Goal: Transaction & Acquisition: Purchase product/service

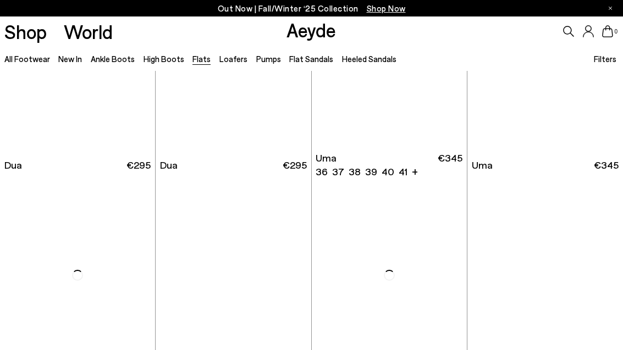
scroll to position [3667, 0]
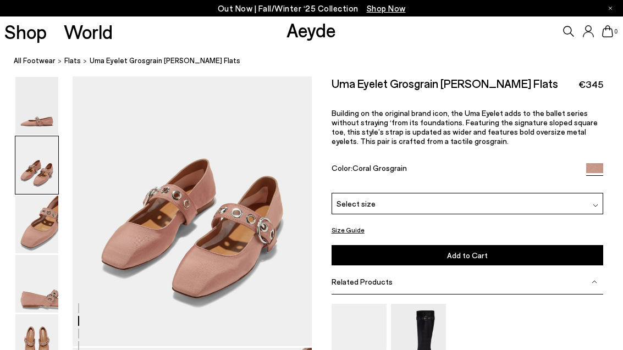
scroll to position [334, 0]
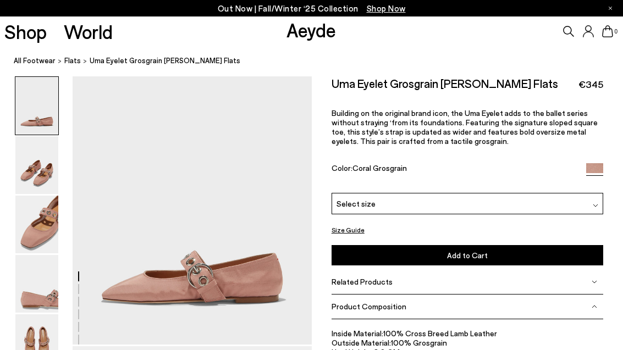
scroll to position [0, 0]
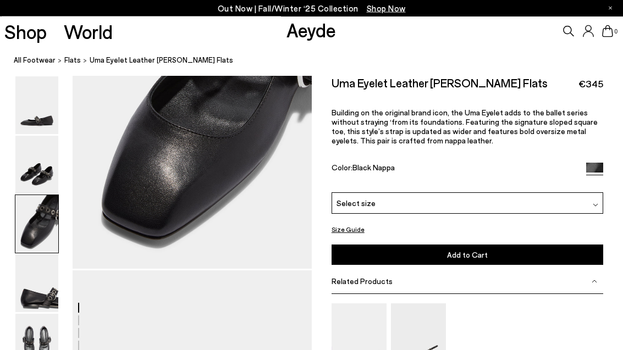
scroll to position [722, 0]
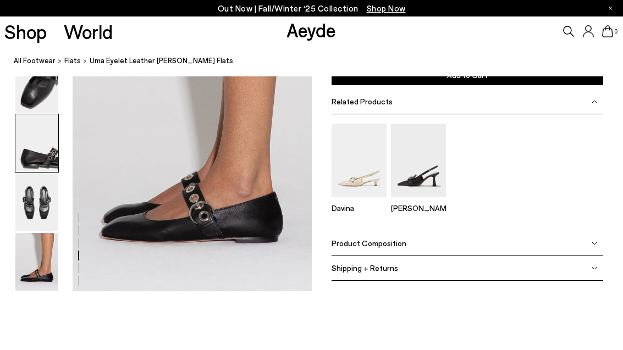
scroll to position [1667, 0]
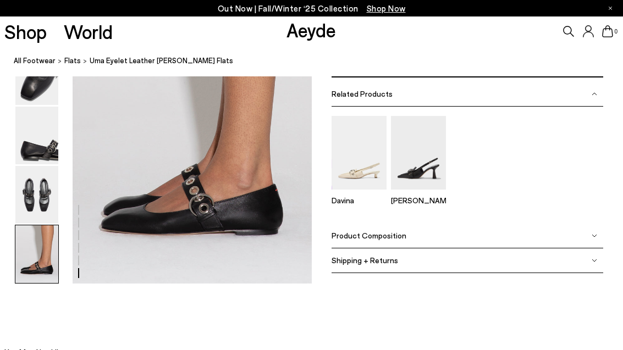
click at [433, 174] on img at bounding box center [418, 152] width 55 height 73
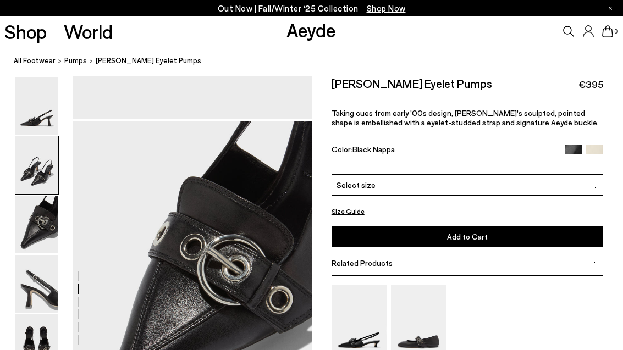
scroll to position [550, 0]
